Goal: Task Accomplishment & Management: Use online tool/utility

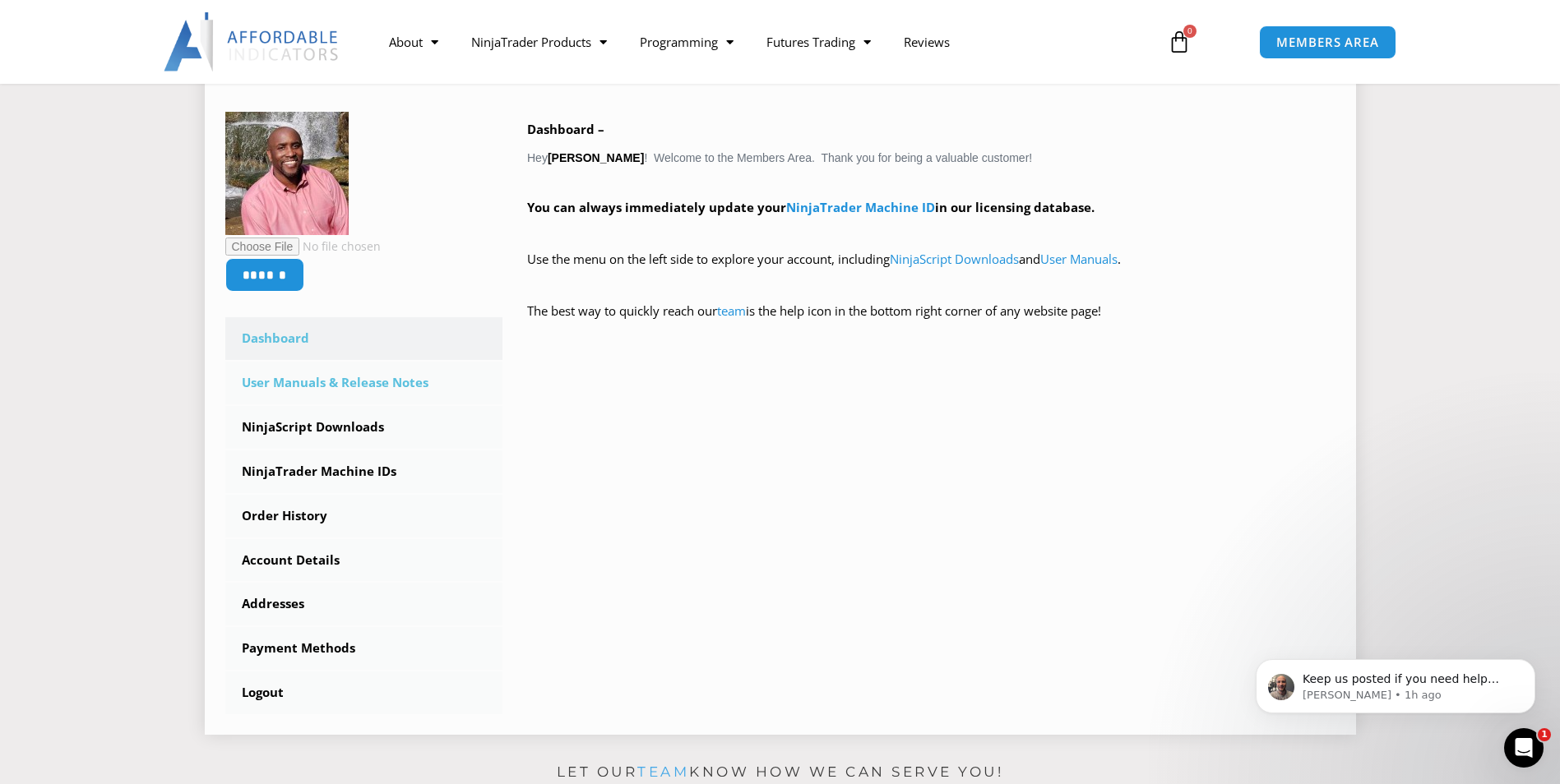
click at [359, 378] on link "User Manuals & Release Notes" at bounding box center [364, 384] width 278 height 43
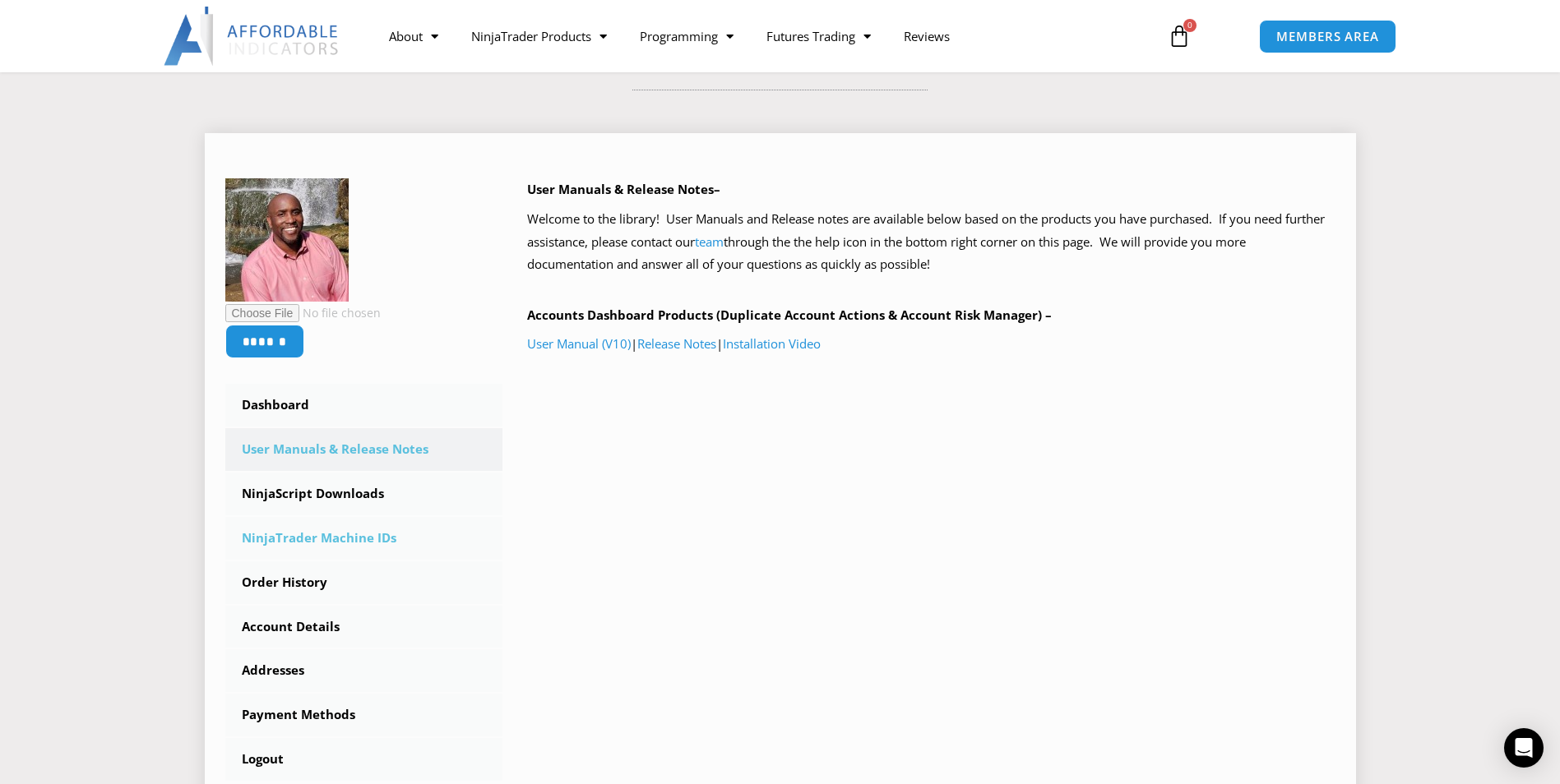
scroll to position [164, 0]
click at [329, 496] on link "NinjaScript Downloads" at bounding box center [364, 493] width 278 height 43
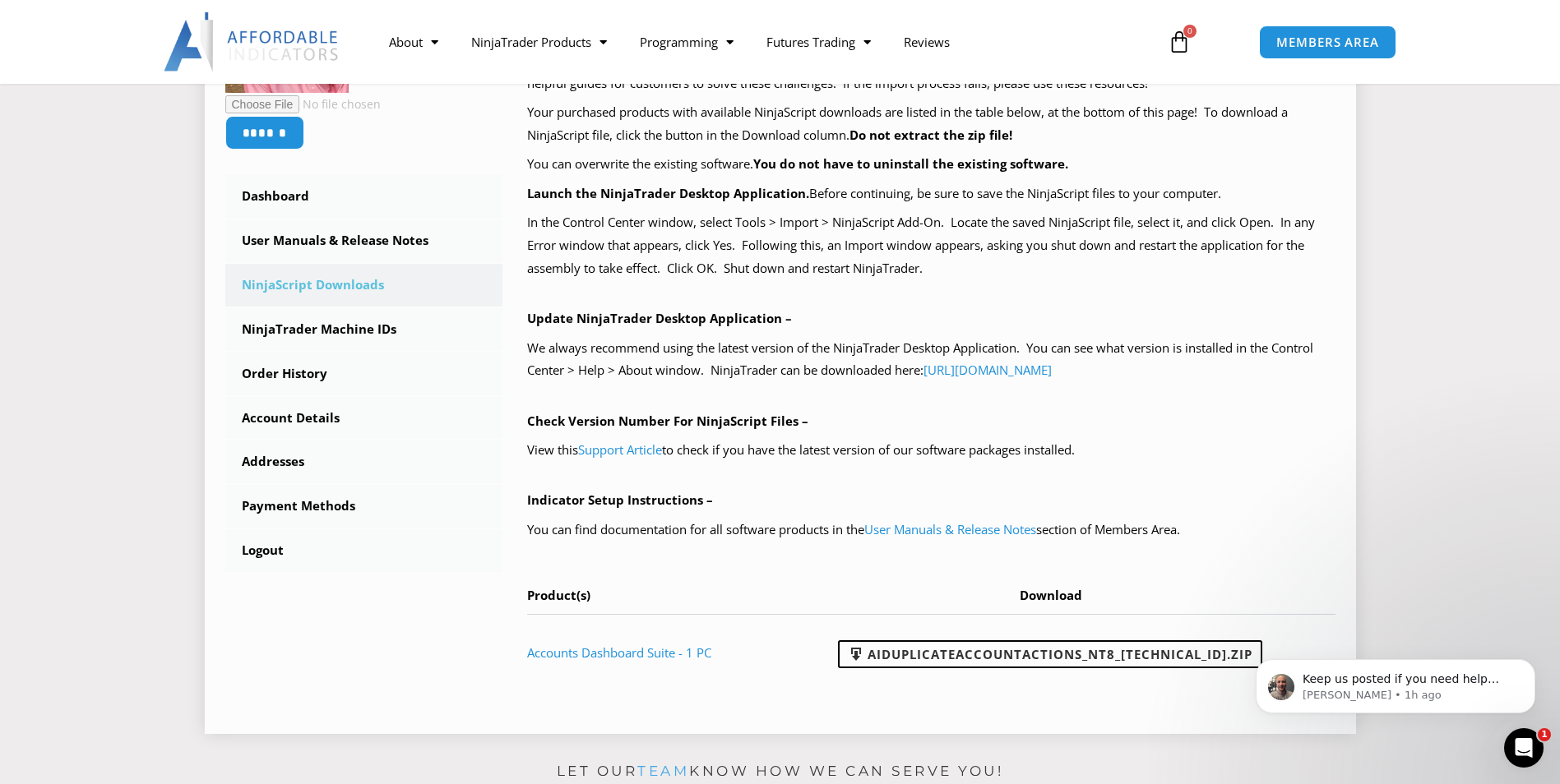
scroll to position [329, 0]
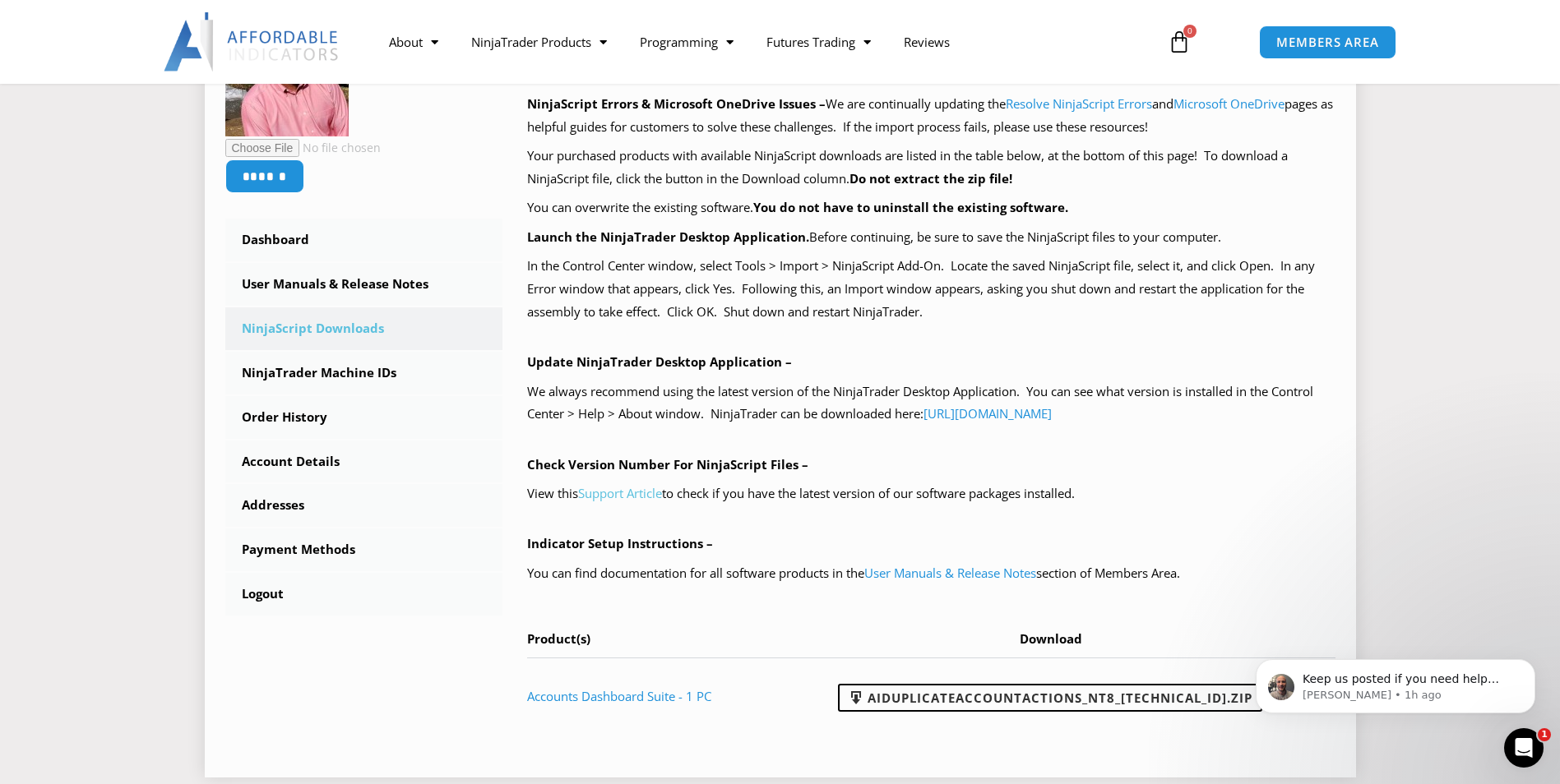
click at [644, 491] on link "Support Article" at bounding box center [619, 493] width 83 height 17
click at [1522, 738] on icon "Open Intercom Messenger" at bounding box center [1522, 746] width 27 height 27
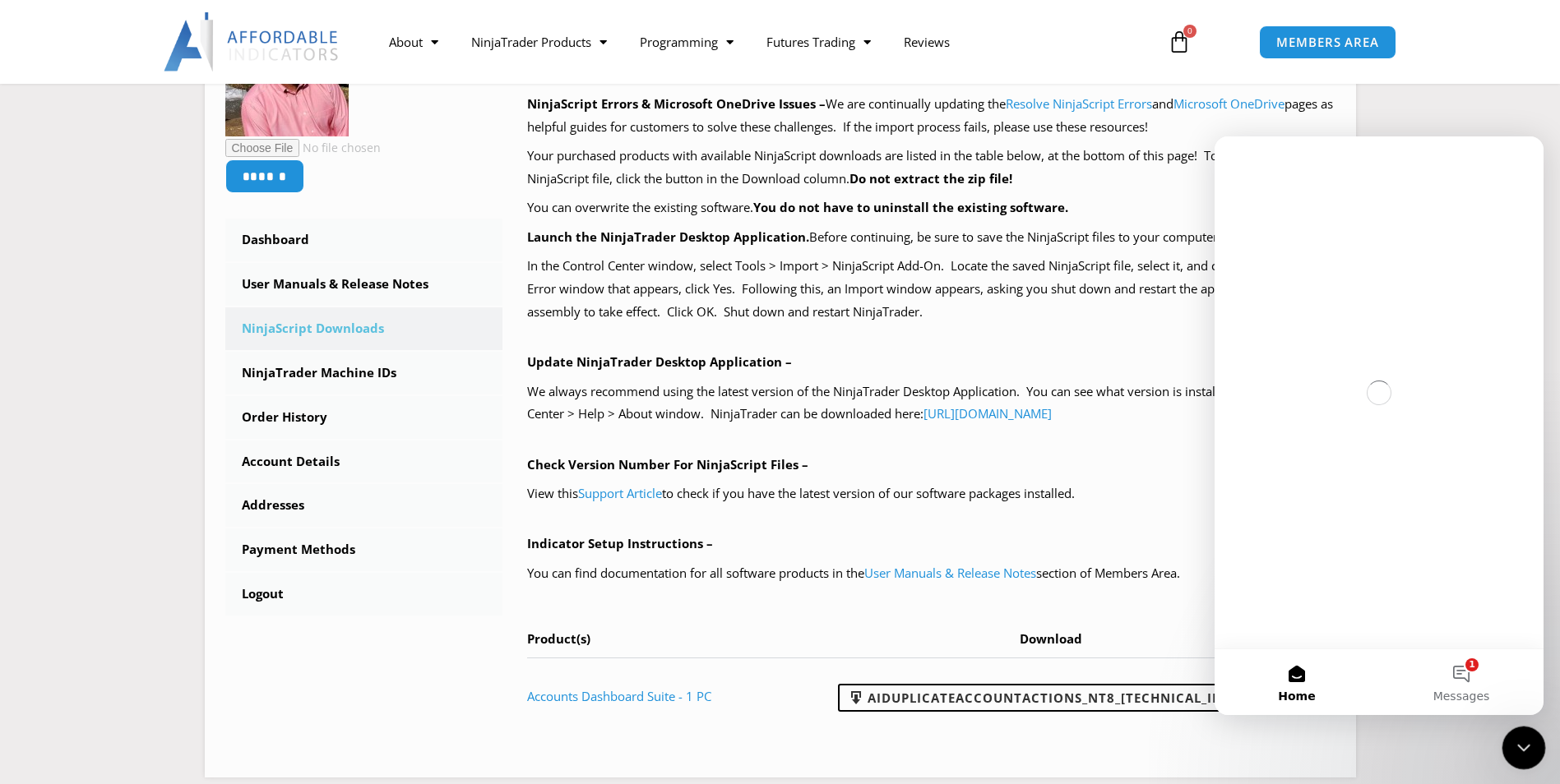
scroll to position [0, 0]
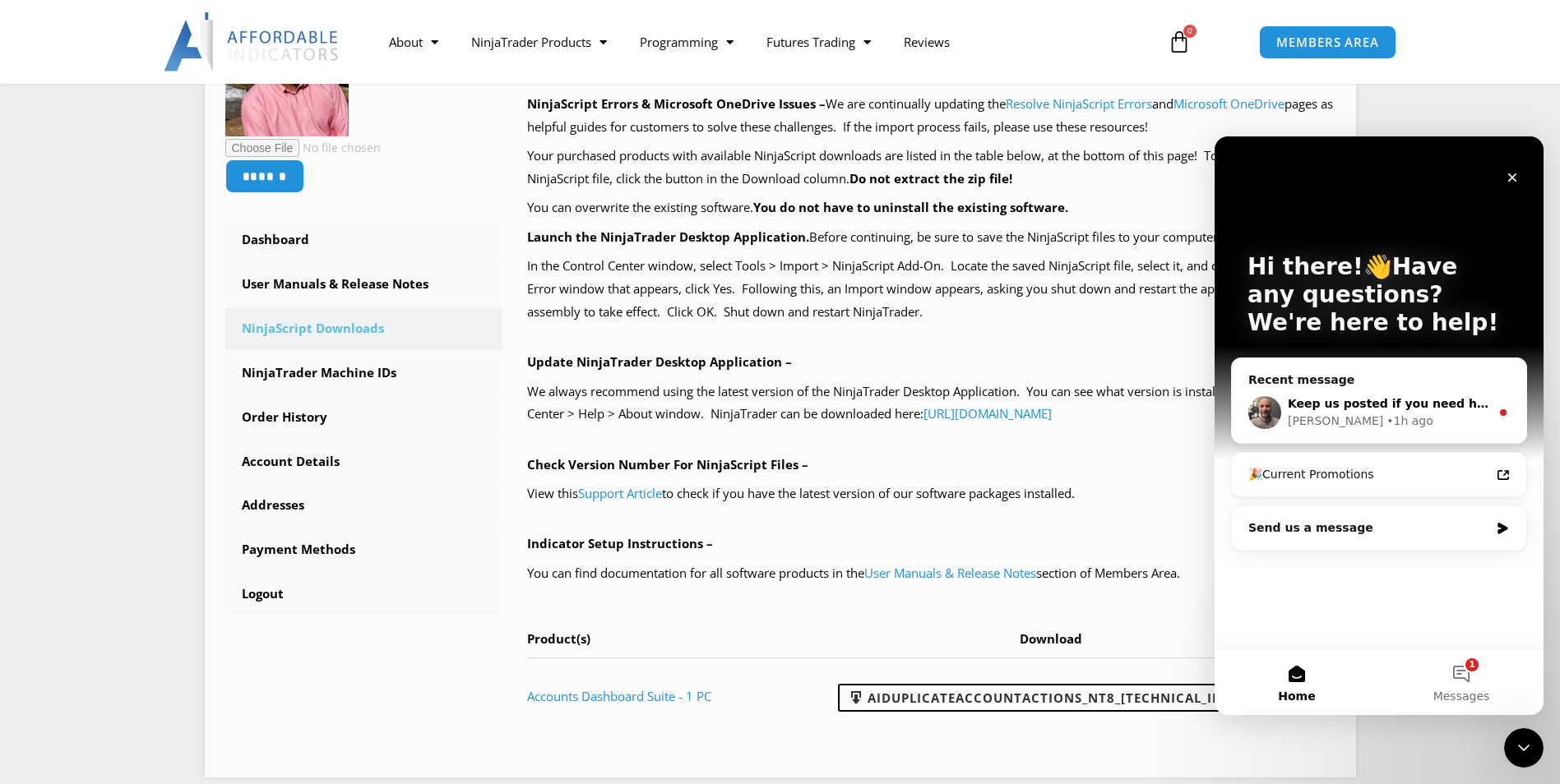
click at [1362, 409] on span "Keep us posted if you need help with anything else!" at bounding box center [1457, 403] width 339 height 13
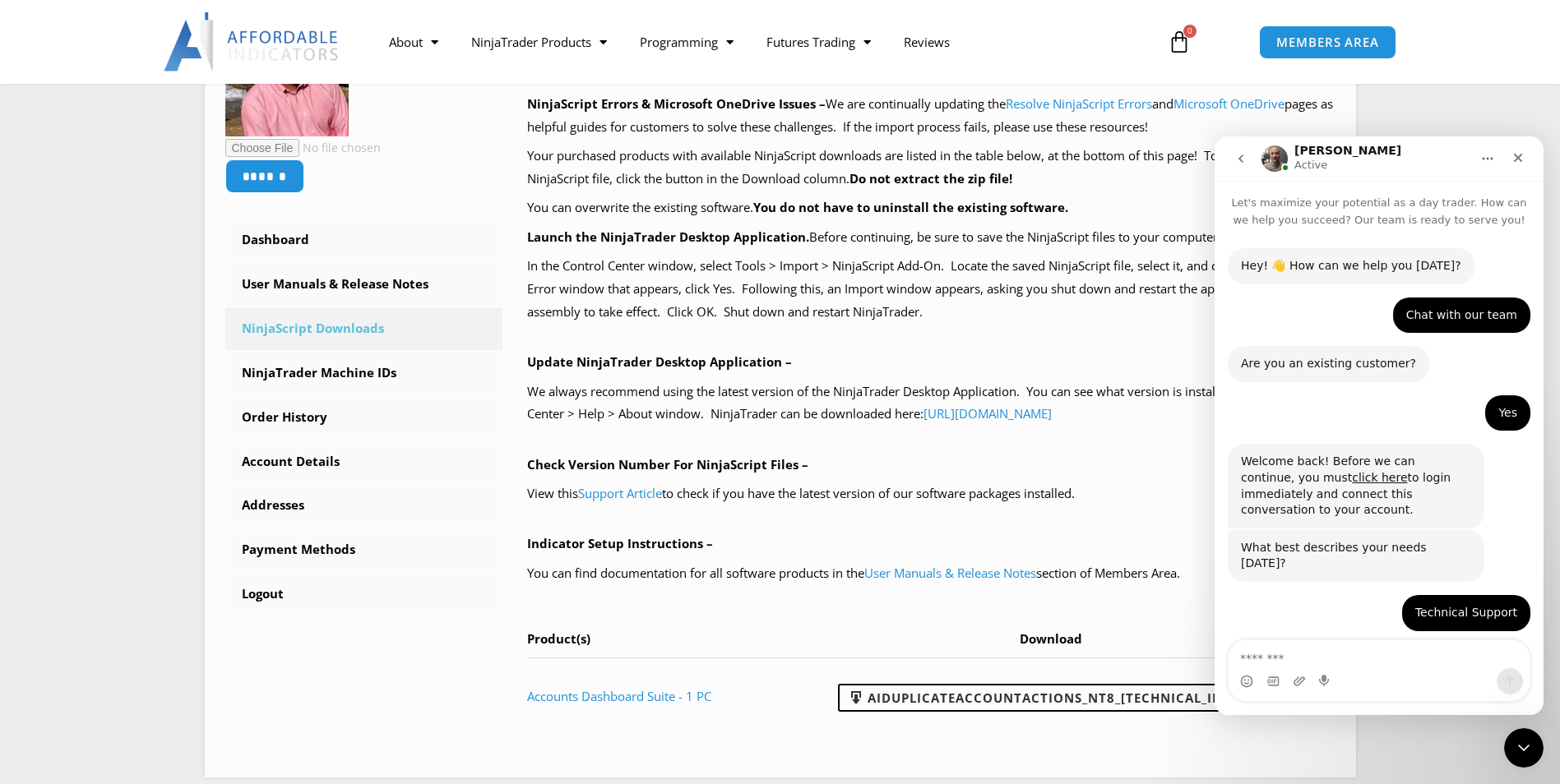
scroll to position [67, 0]
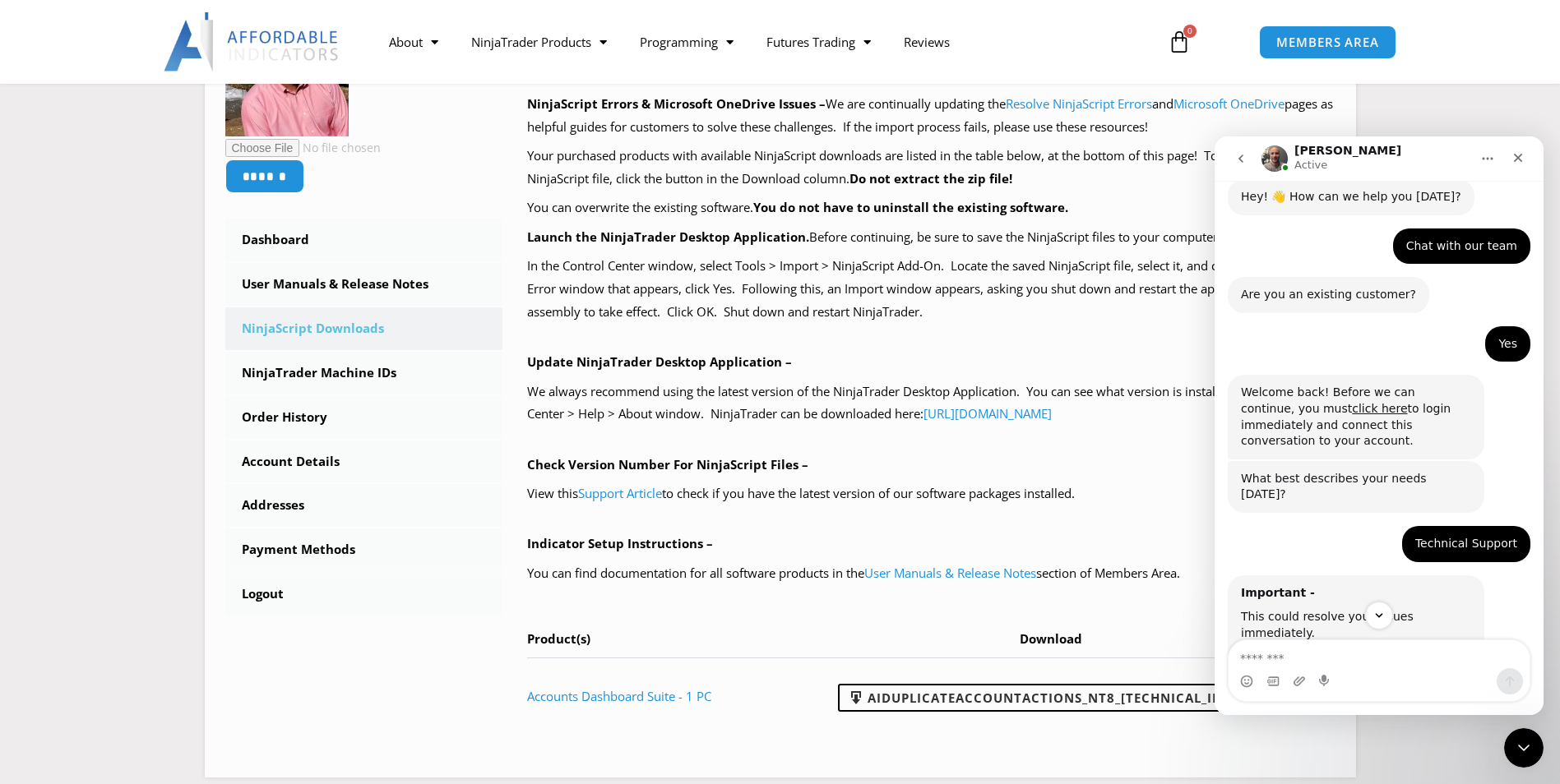
click at [1312, 649] on textarea "Message…" at bounding box center [1379, 655] width 301 height 28
type textarea "**********"
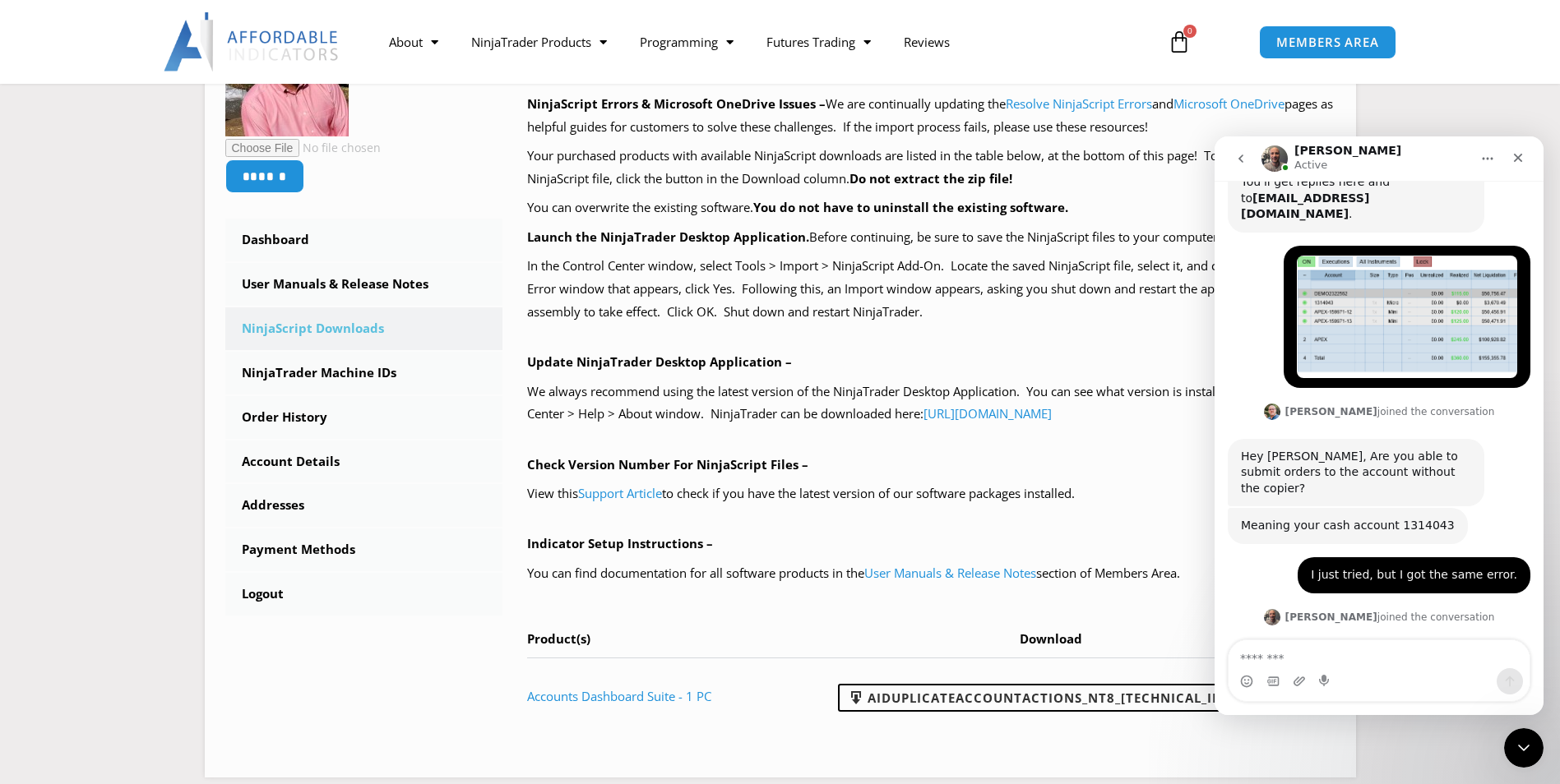
scroll to position [2499, 0]
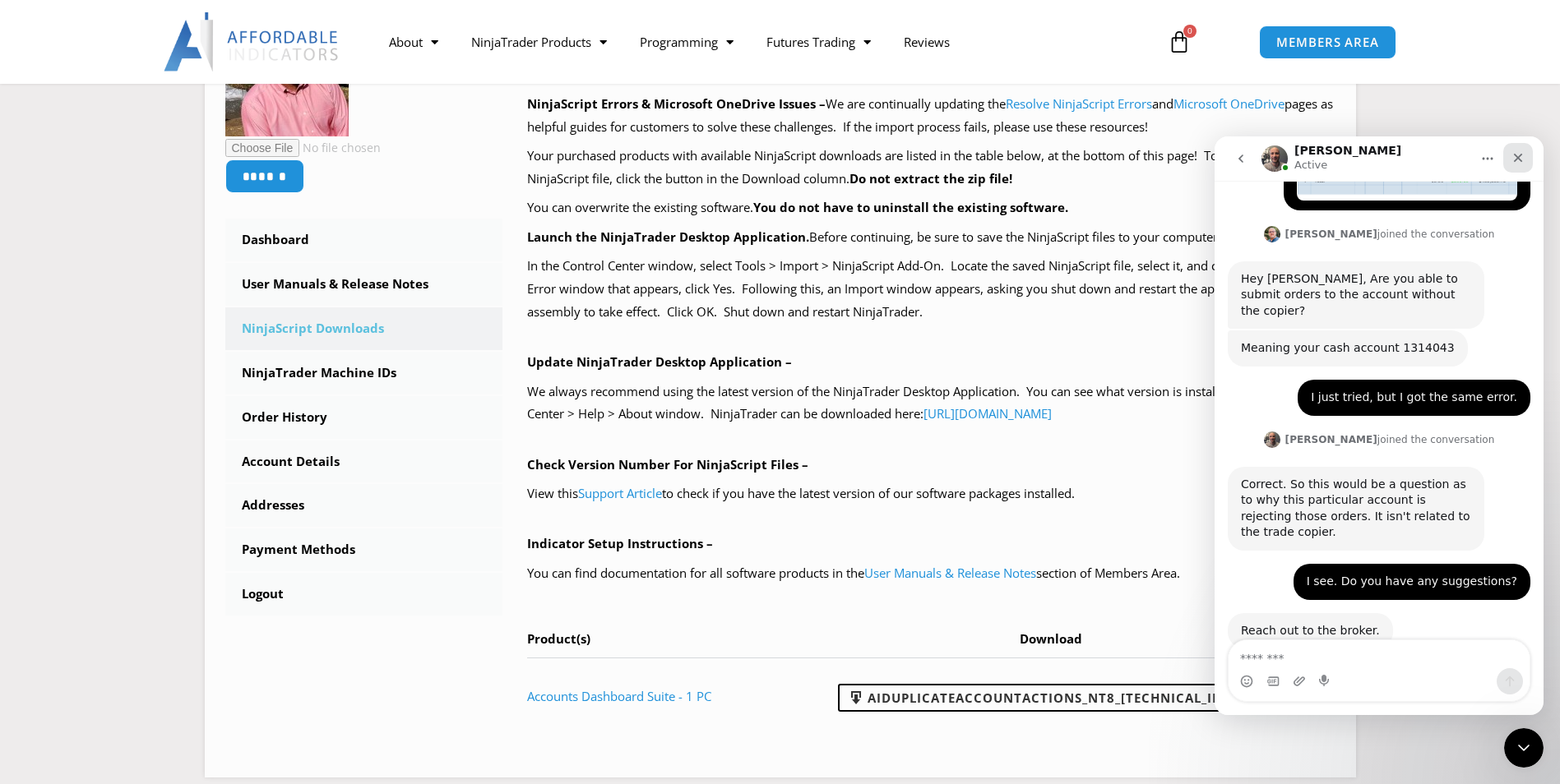
click at [1516, 154] on icon "Close" at bounding box center [1518, 158] width 13 height 13
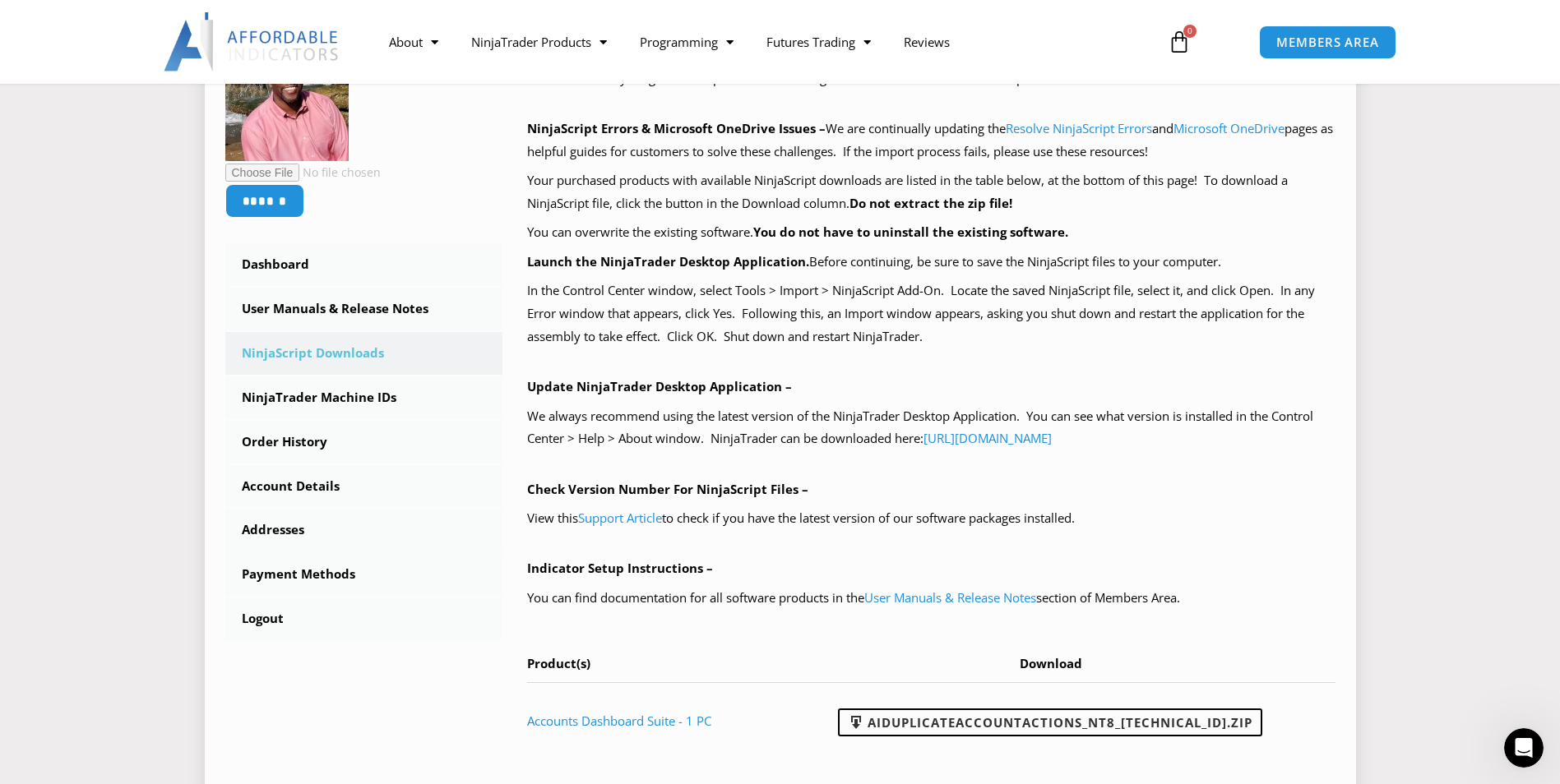
scroll to position [329, 0]
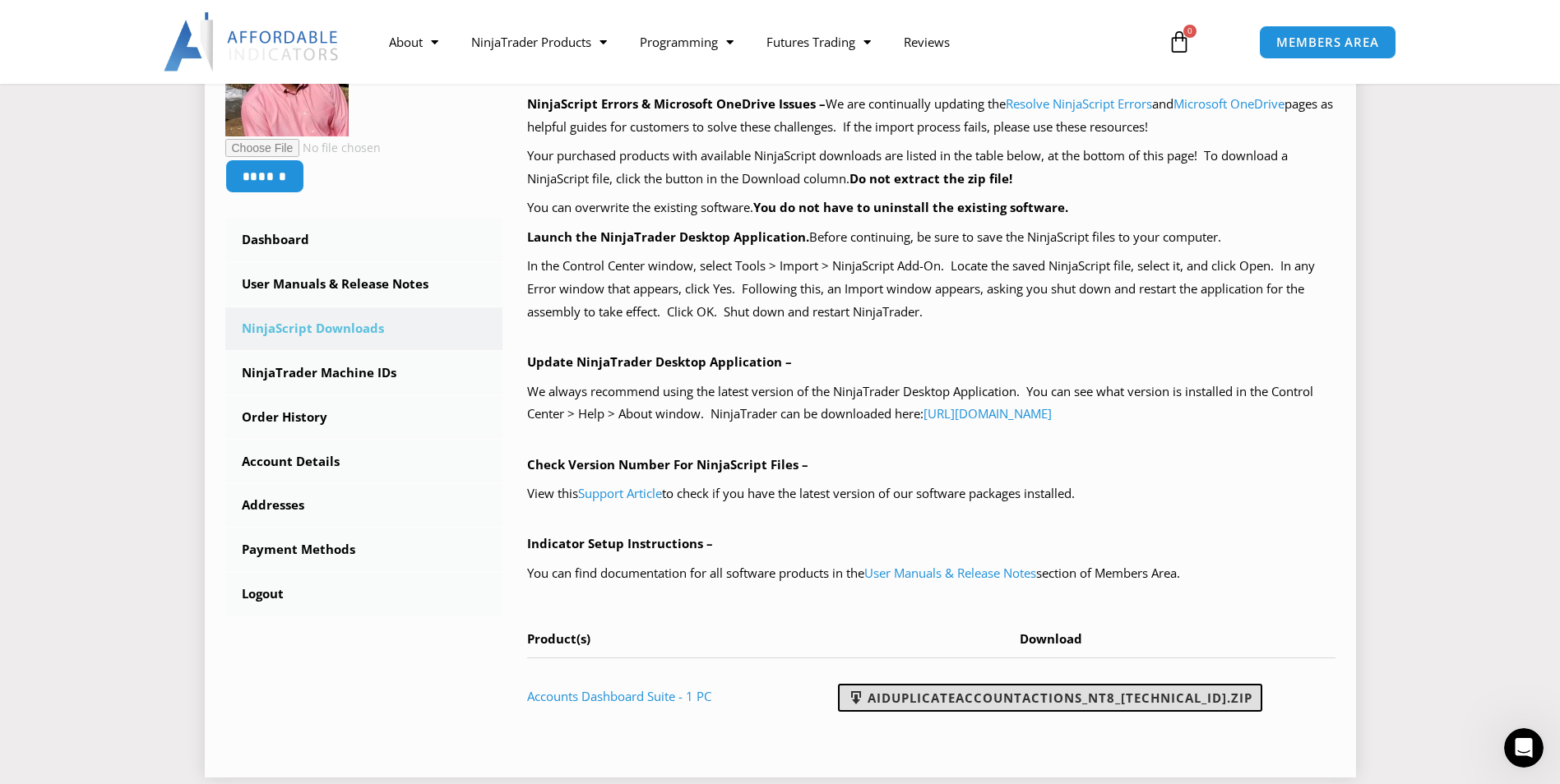
click at [1016, 701] on link "AIDuplicateAccountActions_NT8_25.9.18.2.zip" at bounding box center [1050, 698] width 424 height 28
click at [1474, 365] on section "****** Dashboard Subscriptions User Manuals & Release Notes NinjaScript Downloa…" at bounding box center [780, 367] width 1477 height 847
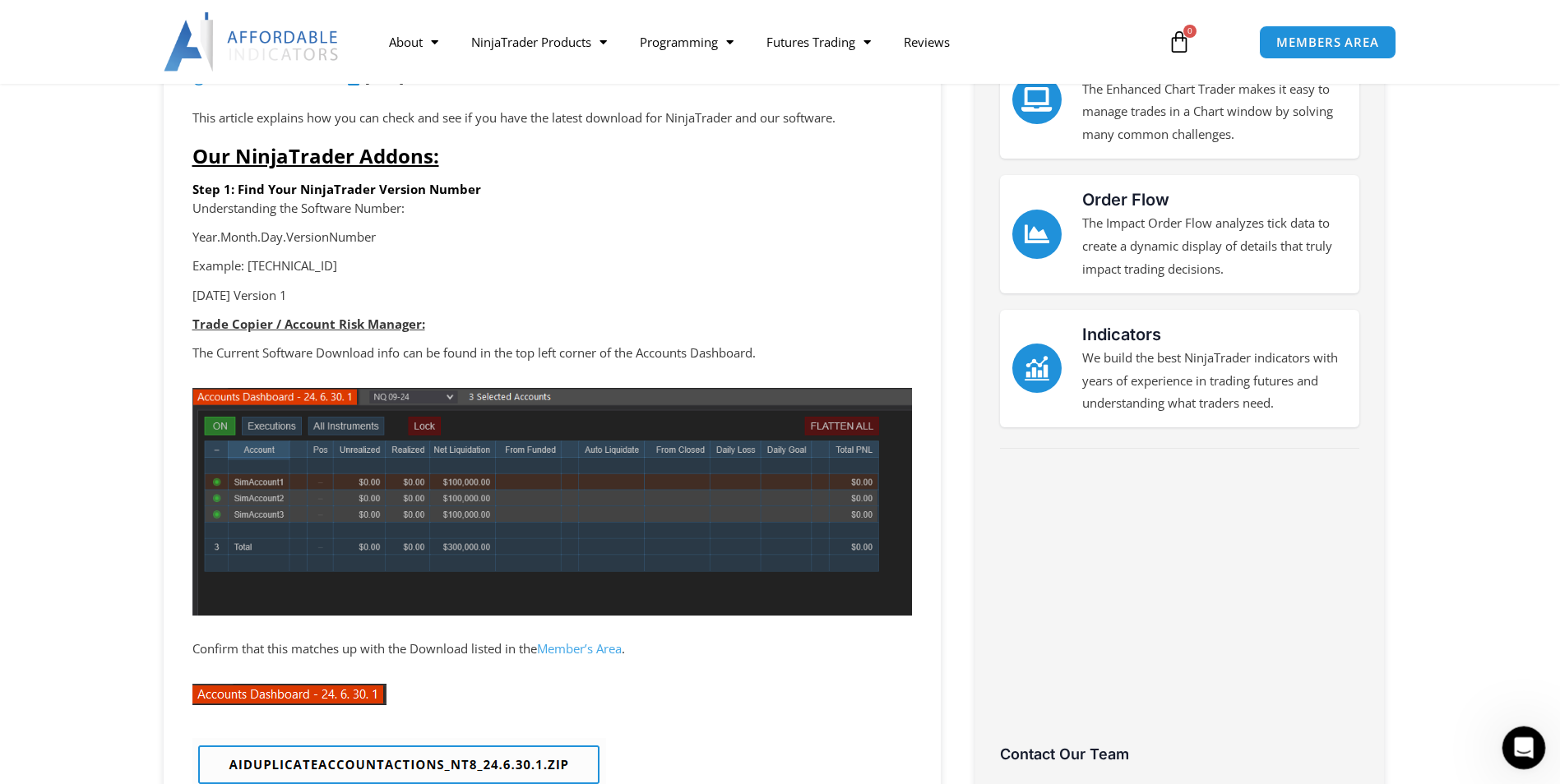
click at [1510, 750] on icon "Open Intercom Messenger" at bounding box center [1522, 746] width 27 height 27
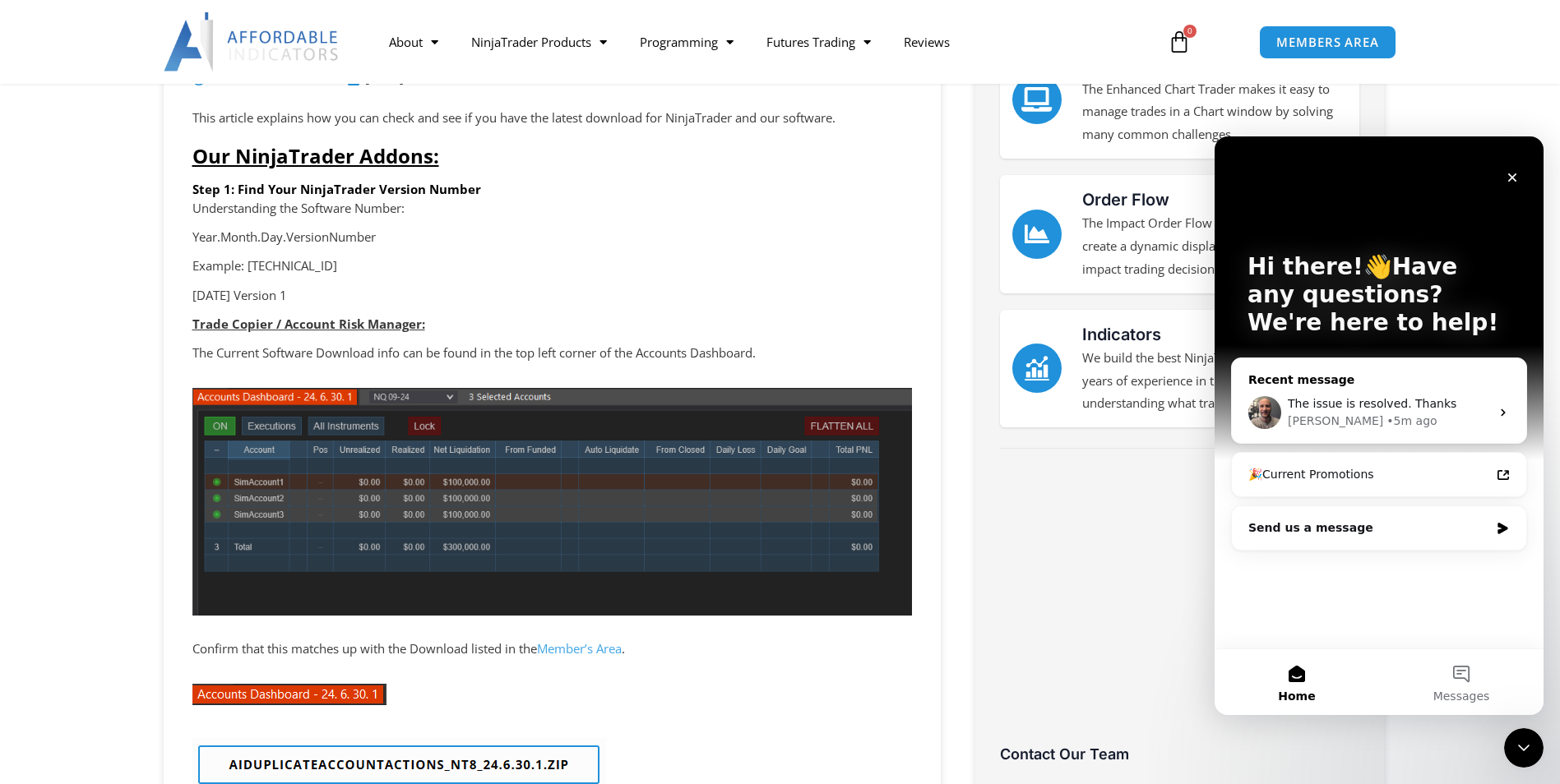
click at [1383, 410] on span "The issue is resolved. Thanks" at bounding box center [1372, 403] width 169 height 13
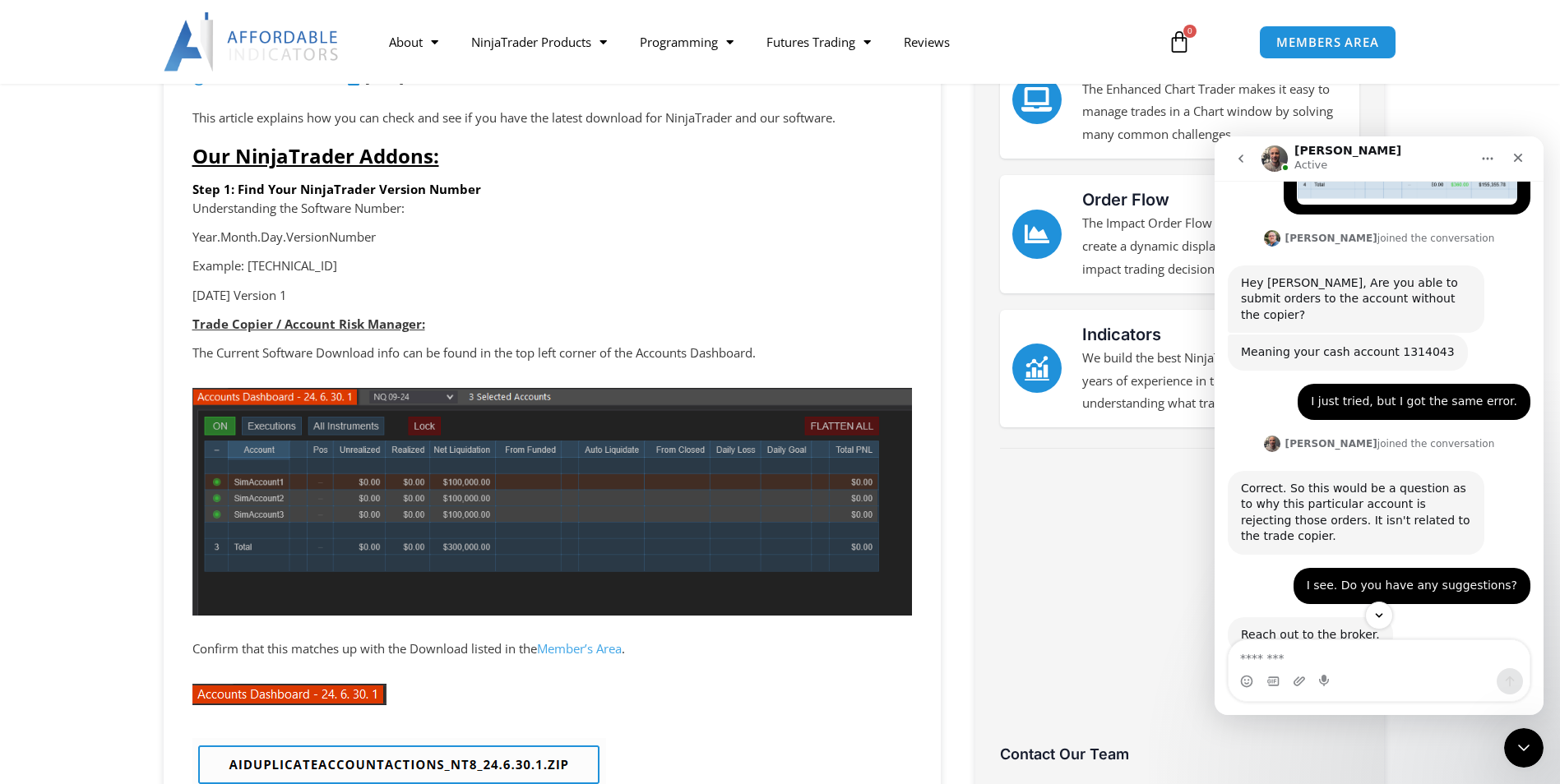
scroll to position [2499, 0]
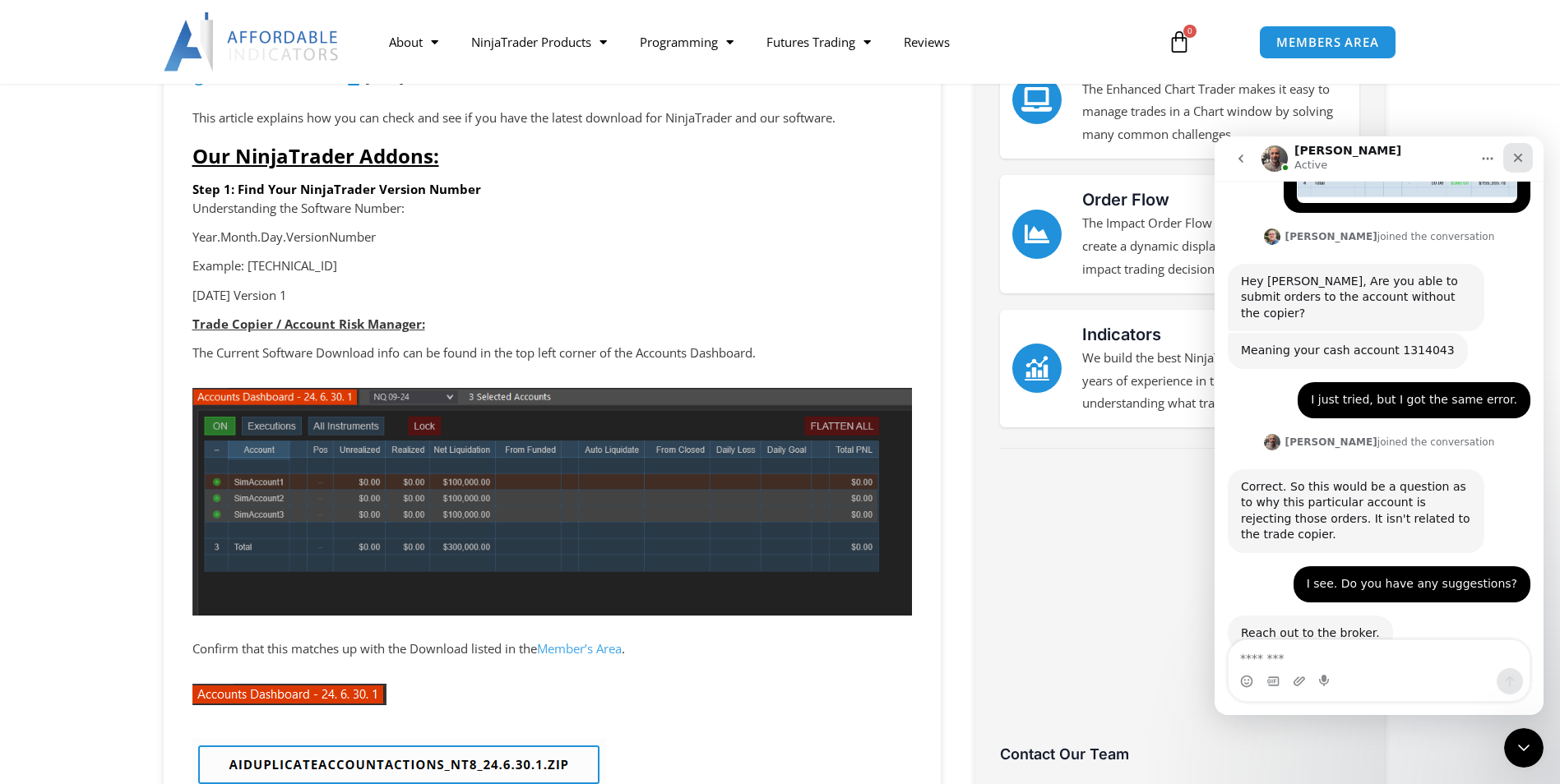
click at [1517, 157] on icon "Close" at bounding box center [1519, 158] width 9 height 9
